Goal: Find specific page/section

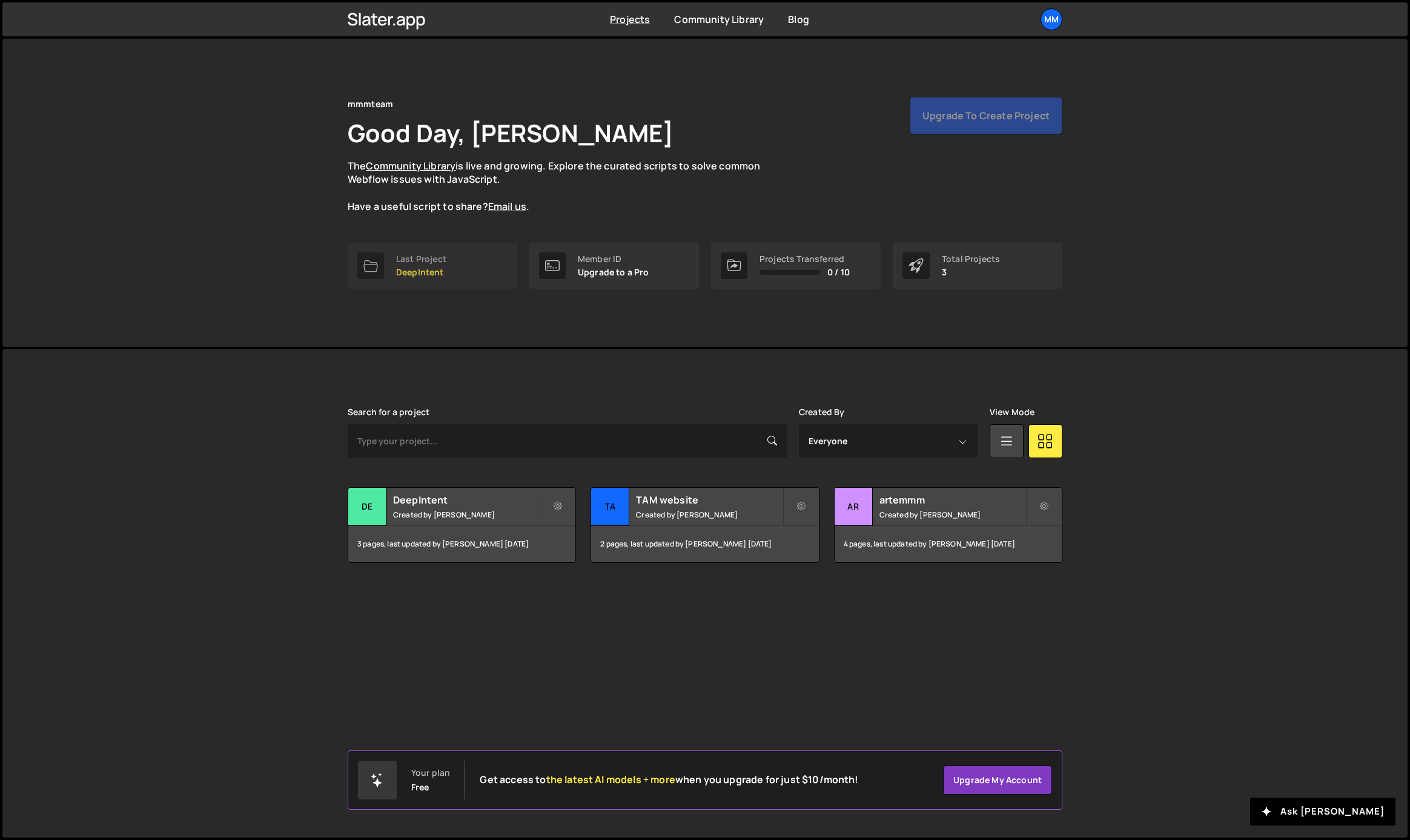
click at [462, 263] on link "Last Project DeepIntent" at bounding box center [432, 266] width 170 height 46
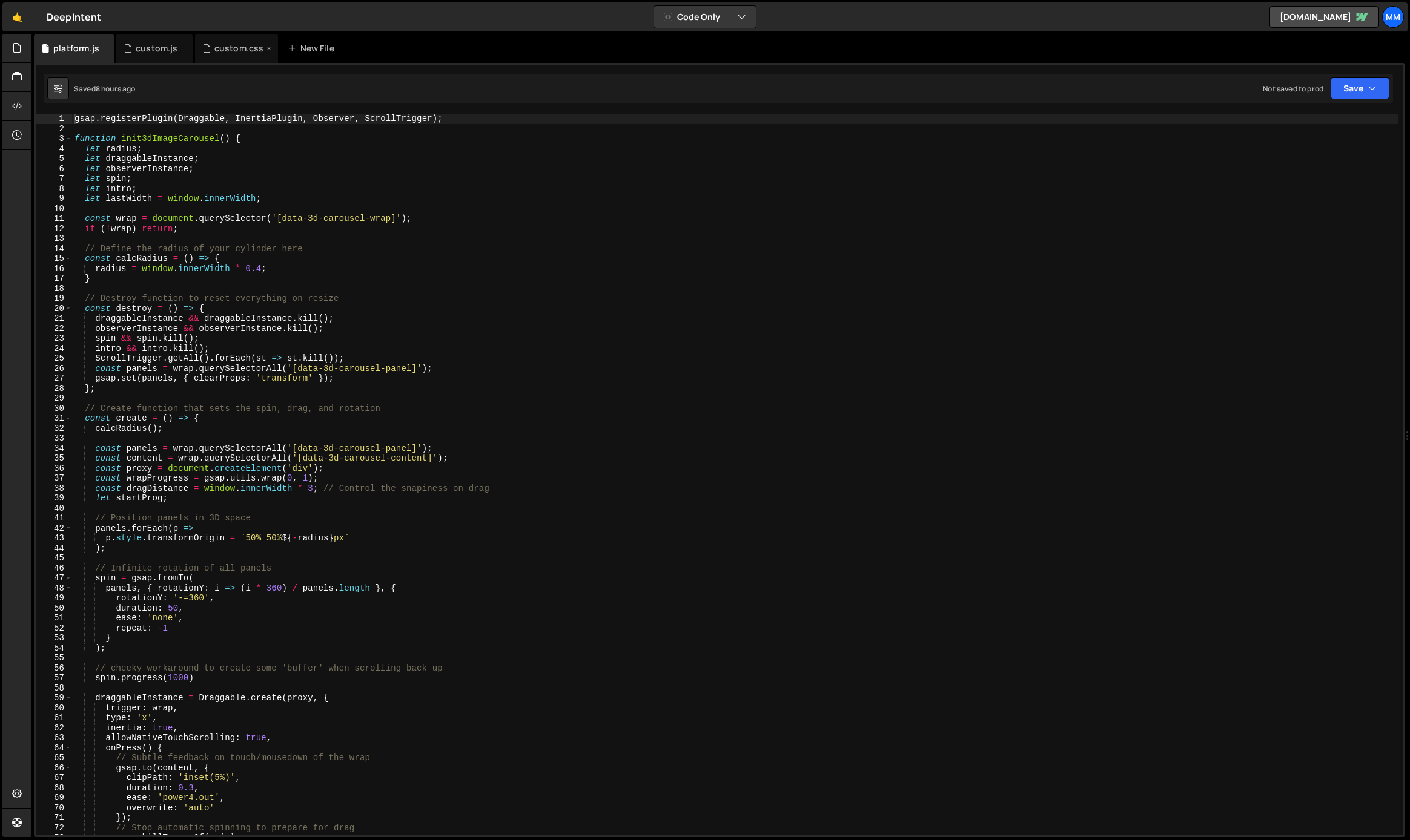
click at [222, 51] on div "custom.css" at bounding box center [239, 48] width 49 height 12
